Goal: Task Accomplishment & Management: Manage account settings

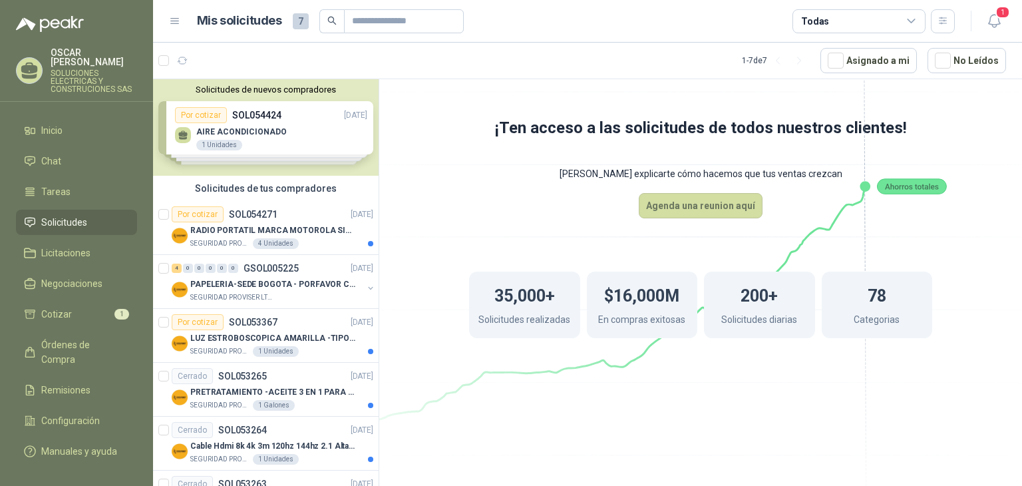
click at [311, 140] on div "Solicitudes de nuevos compradores Por cotizar SOL054424 [DATE] AIRE ACONDICIONA…" at bounding box center [265, 127] width 225 height 96
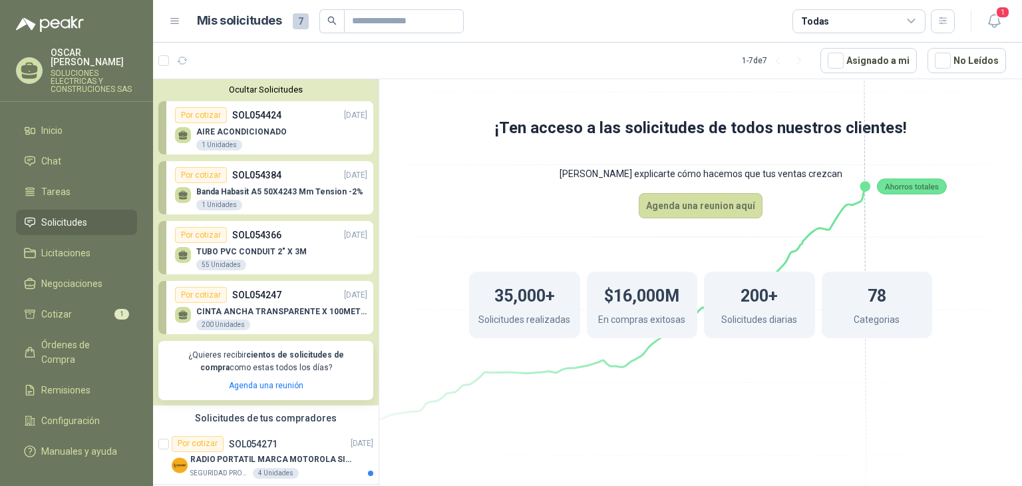
click at [321, 267] on div "TUBO PVC CONDUIT 2" X 3M 55 Unidades" at bounding box center [271, 257] width 192 height 28
click at [202, 235] on div "Por cotizar" at bounding box center [201, 235] width 52 height 16
click at [181, 259] on icon at bounding box center [183, 257] width 8 height 3
